Goal: Task Accomplishment & Management: Manage account settings

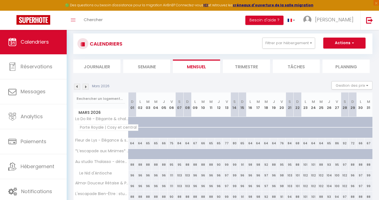
scroll to position [16, 0]
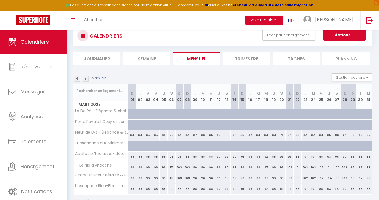
click at [87, 79] on img at bounding box center [86, 79] width 6 height 6
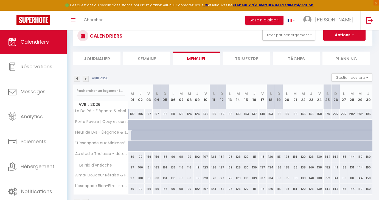
click at [86, 79] on img at bounding box center [86, 79] width 6 height 6
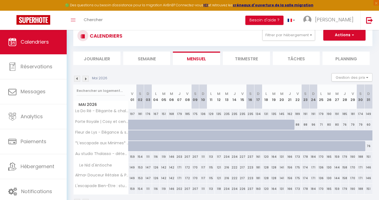
click at [297, 125] on div "88" at bounding box center [298, 125] width 8 height 10
select select "1"
type input "Ven 22 Mai 2026"
type input "[DATE]"
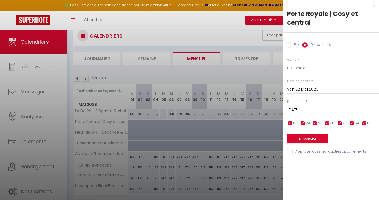
select select "0"
click at [304, 109] on input "[DATE]" at bounding box center [333, 109] width 92 height 7
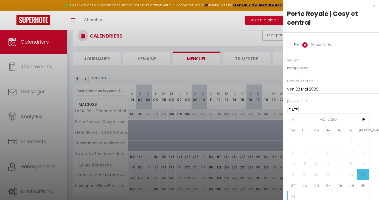
click at [293, 194] on span "31" at bounding box center [293, 196] width 12 height 11
type input "Dim 31 Mai 2026"
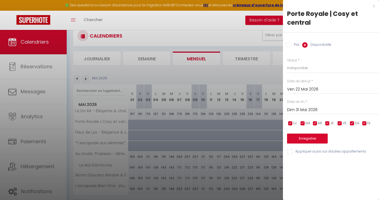
click at [302, 137] on button "Enregistrer" at bounding box center [307, 139] width 41 height 10
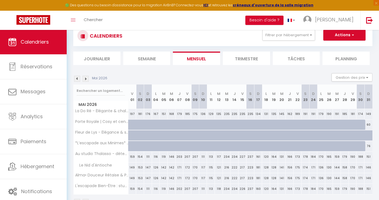
click at [367, 126] on div "60" at bounding box center [368, 125] width 8 height 10
select select "1"
type input "Dim 31 Mai 2026"
type input "Lun 01 Juin 2026"
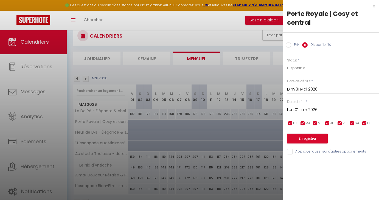
select select "0"
click at [304, 141] on button "Enregistrer" at bounding box center [307, 139] width 41 height 10
